Goal: Check status: Check status

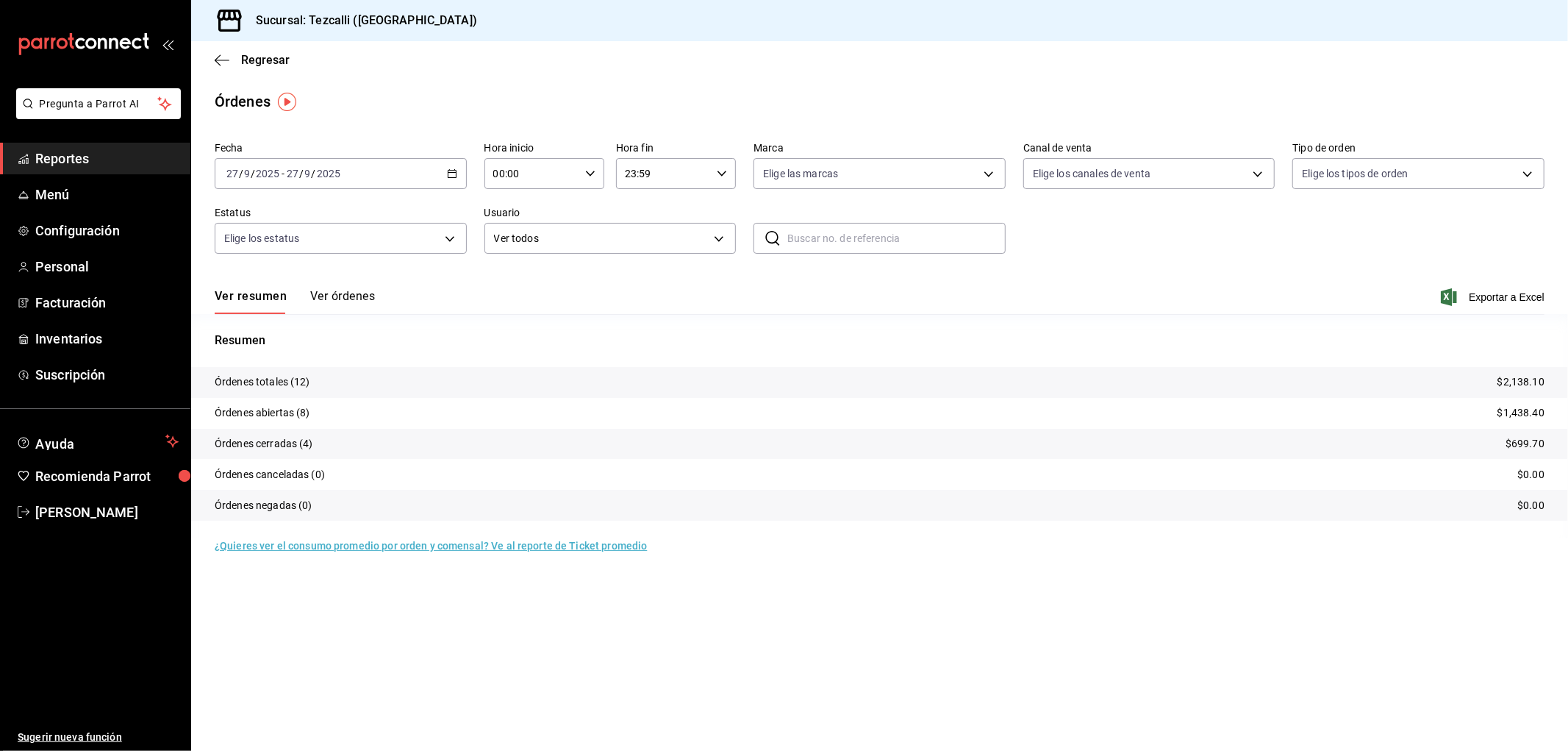
click at [354, 284] on div "Ver resumen Ver órdenes Exportar a Excel" at bounding box center [879, 293] width 1330 height 43
click at [353, 287] on div "Ver resumen Ver órdenes Exportar a Excel" at bounding box center [879, 293] width 1330 height 43
click at [357, 306] on button "Ver órdenes" at bounding box center [342, 301] width 65 height 25
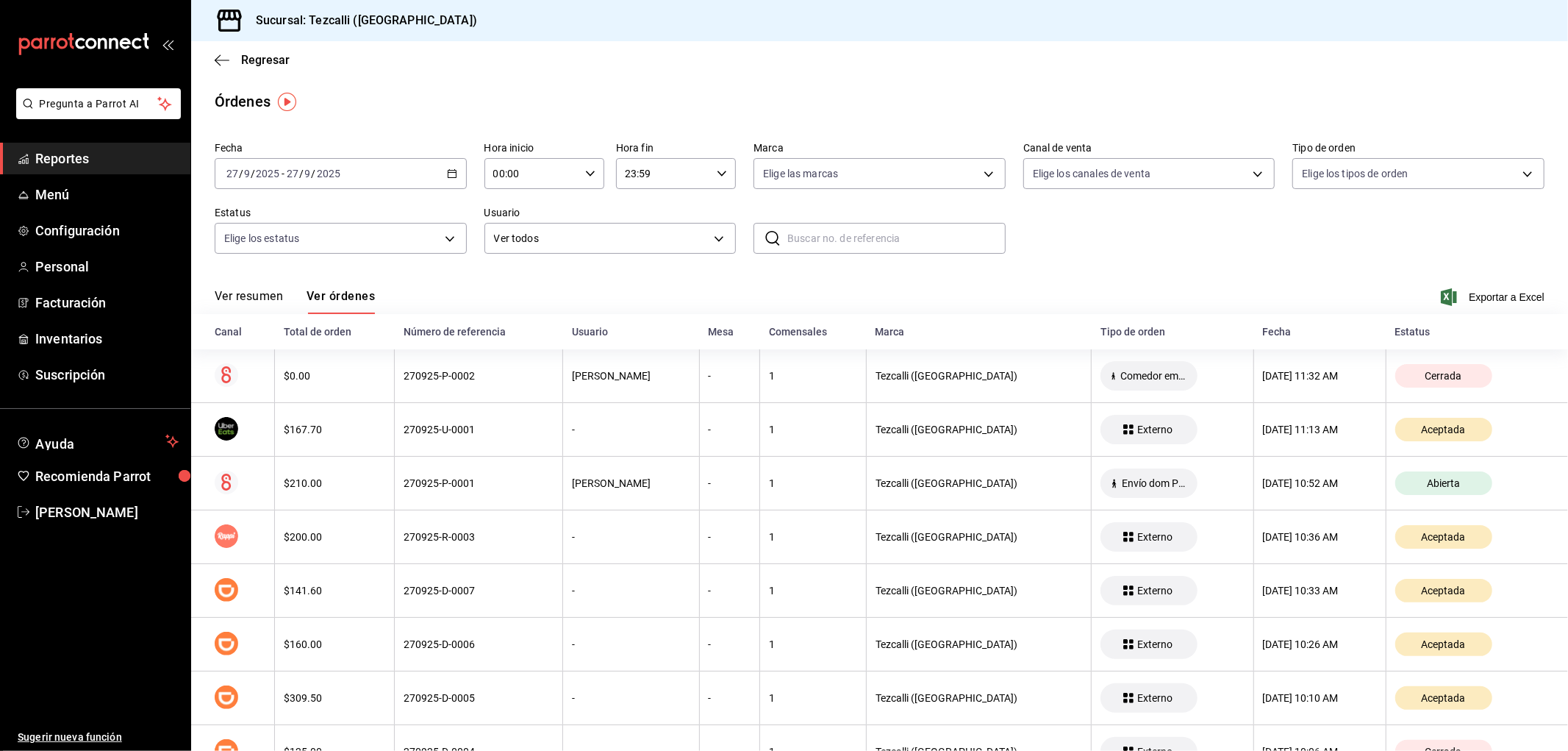
click at [246, 310] on button "Ver resumen" at bounding box center [249, 301] width 69 height 25
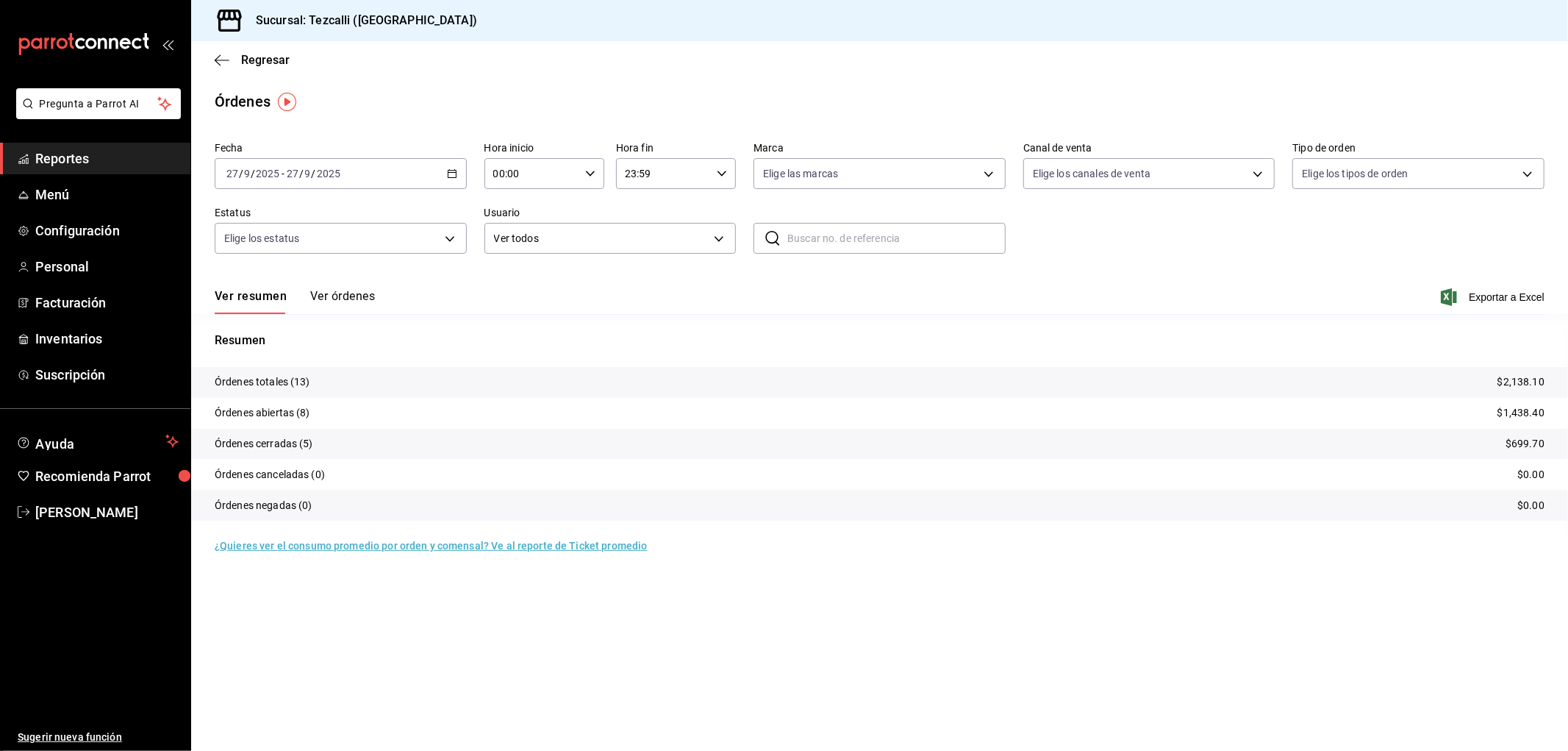
click at [530, 309] on div "Ver resumen Ver órdenes Exportar a Excel" at bounding box center [879, 293] width 1330 height 43
